Goal: Navigation & Orientation: Understand site structure

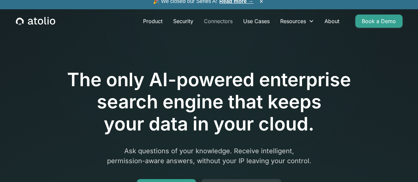
click at [227, 24] on link "Connectors" at bounding box center [218, 21] width 39 height 13
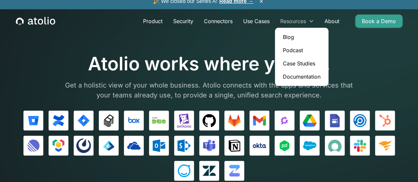
click at [311, 24] on div "Resources" at bounding box center [297, 21] width 44 height 13
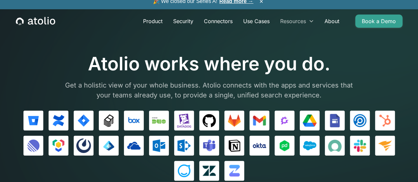
click at [311, 24] on div "Resources" at bounding box center [297, 21] width 44 height 13
click at [151, 23] on link "Product" at bounding box center [153, 21] width 30 height 13
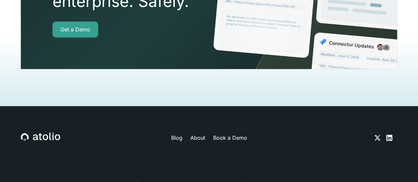
scroll to position [1550, 0]
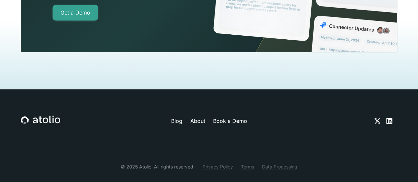
click at [176, 117] on link "Blog" at bounding box center [176, 121] width 11 height 8
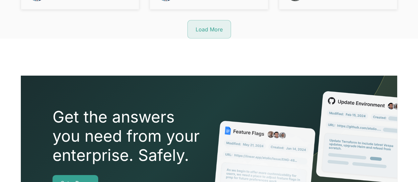
scroll to position [964, 0]
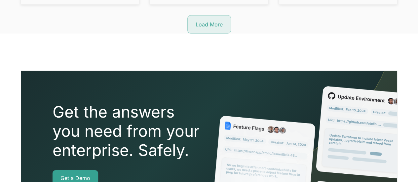
click at [373, 176] on img at bounding box center [303, 150] width 188 height 136
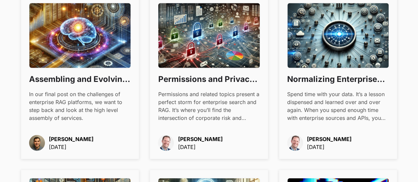
scroll to position [632, 0]
